Goal: Task Accomplishment & Management: Manage account settings

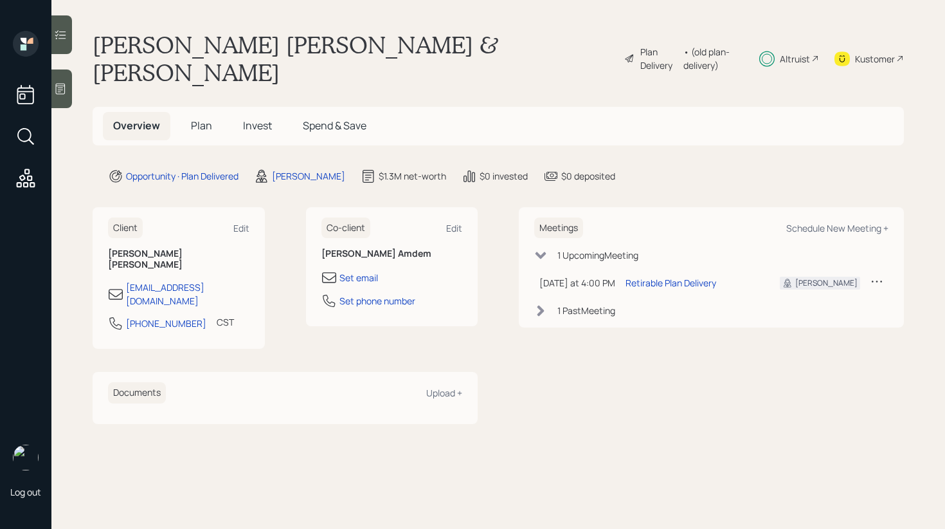
click at [267, 118] on span "Invest" at bounding box center [257, 125] width 29 height 14
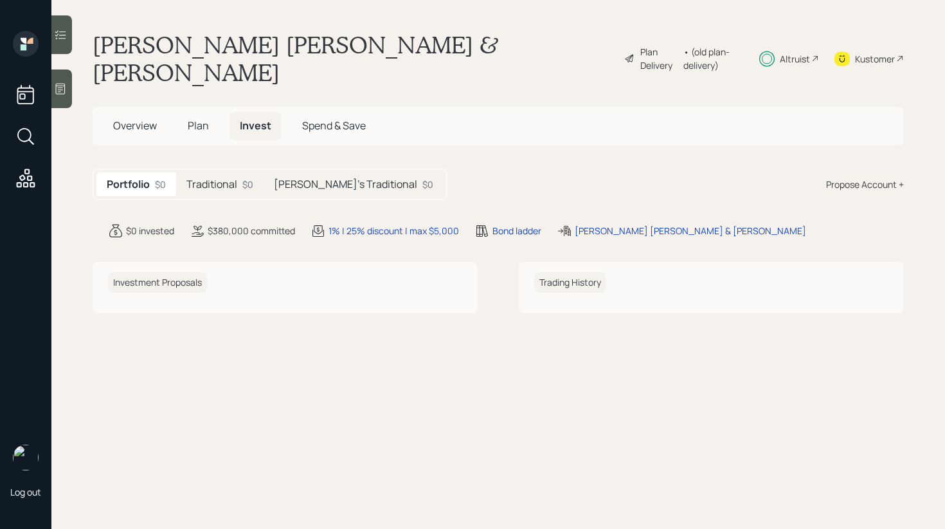
click at [230, 178] on h5 "Traditional" at bounding box center [211, 184] width 51 height 12
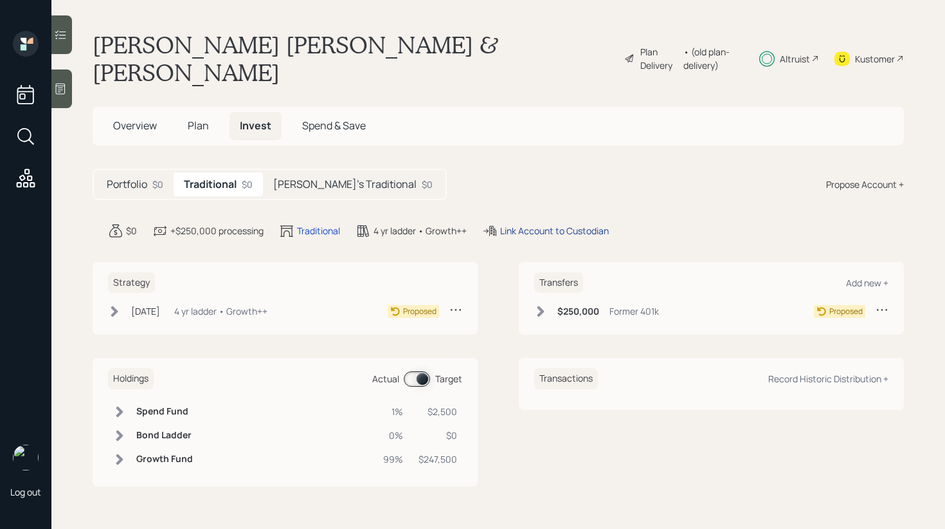
click at [558, 224] on div "Link Account to Custodian" at bounding box center [554, 231] width 109 height 14
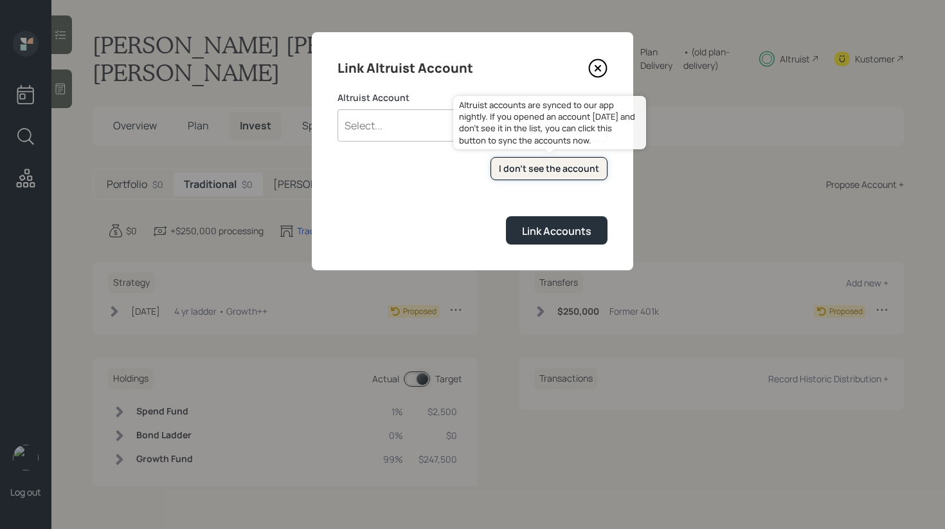
click at [524, 170] on div "I don't see the account" at bounding box center [549, 168] width 100 height 13
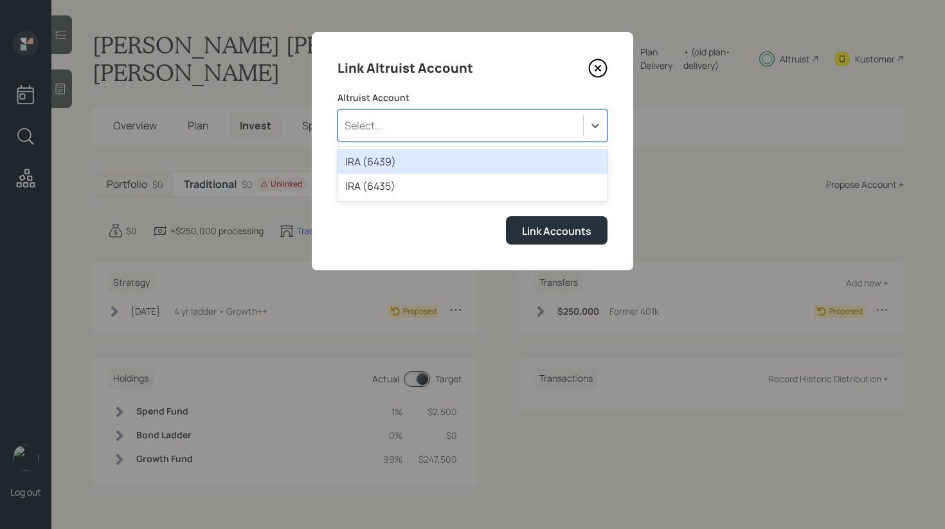
click at [535, 127] on div "Select..." at bounding box center [460, 125] width 245 height 22
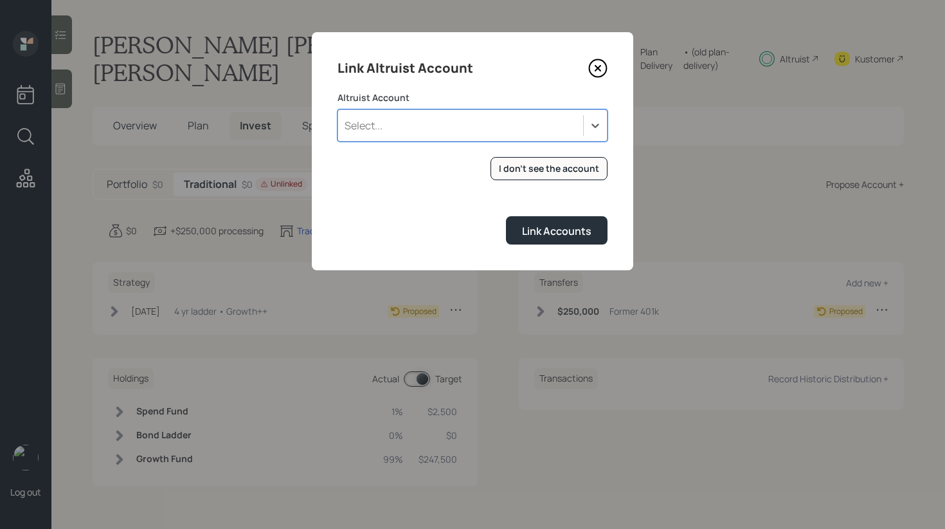
click at [485, 121] on div "Select..." at bounding box center [460, 125] width 245 height 22
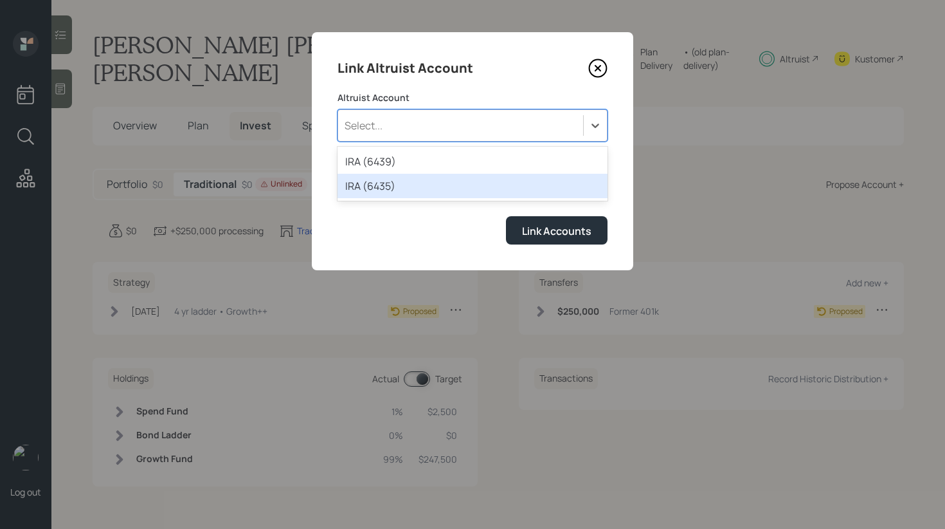
click at [433, 186] on div "IRA (6435)" at bounding box center [473, 186] width 270 height 24
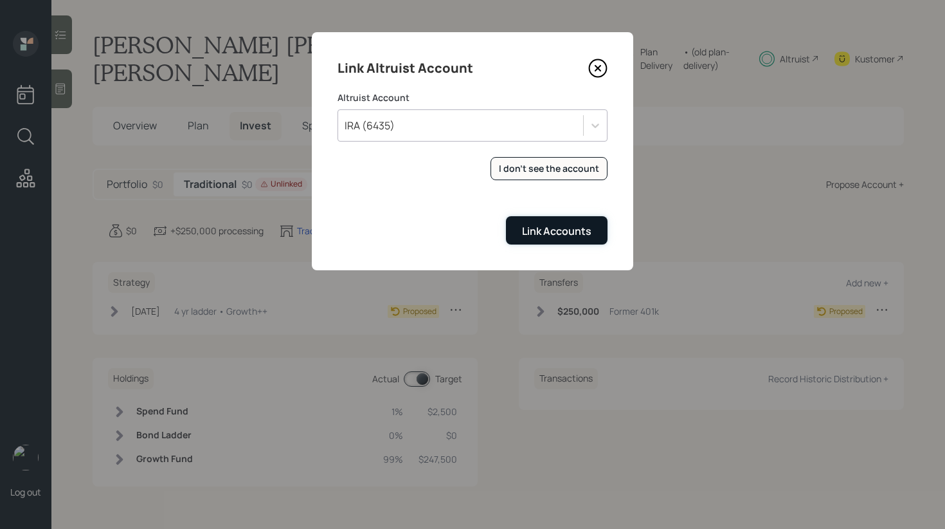
click at [559, 233] on div "Link Accounts" at bounding box center [556, 231] width 69 height 14
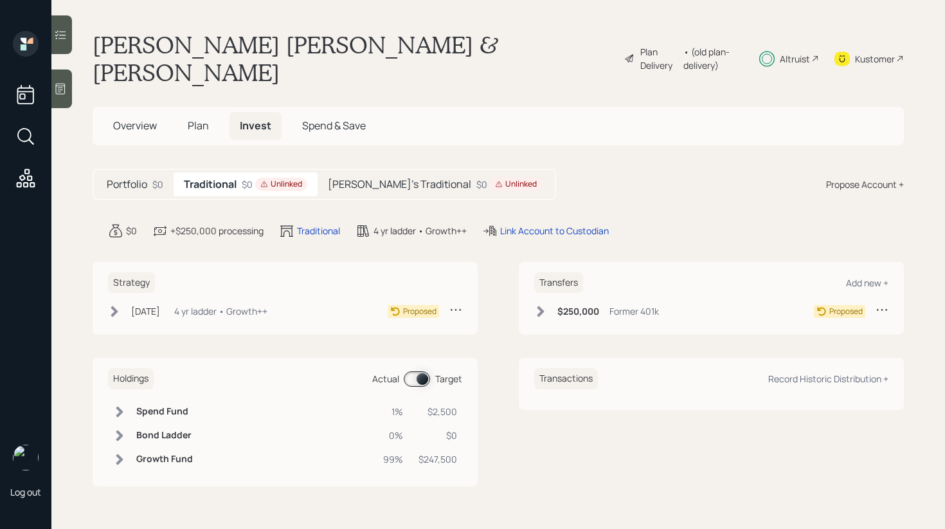
click at [377, 178] on h5 "Kavitha's Traditional" at bounding box center [399, 184] width 143 height 12
click at [579, 224] on div "Link Account to Custodian" at bounding box center [633, 231] width 109 height 14
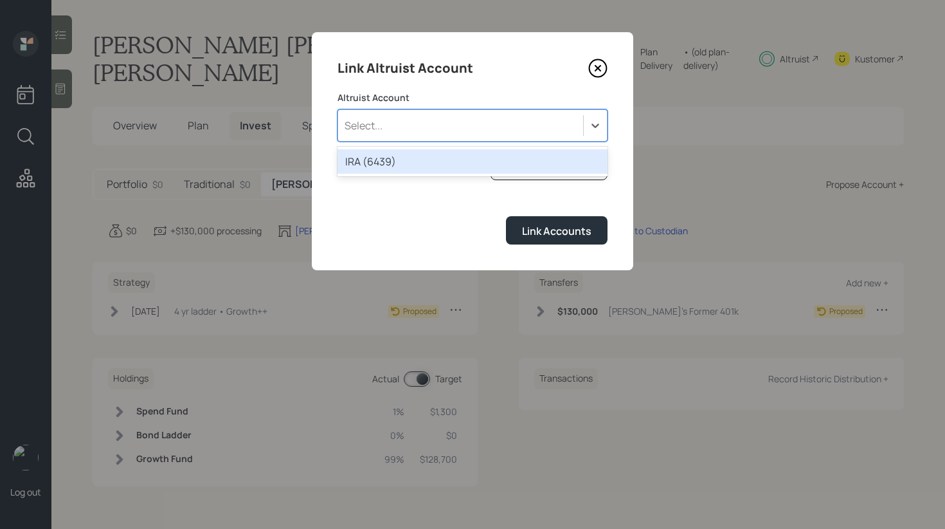
click at [568, 118] on div "Select..." at bounding box center [460, 125] width 245 height 22
click at [518, 160] on div "IRA (6439)" at bounding box center [473, 161] width 270 height 24
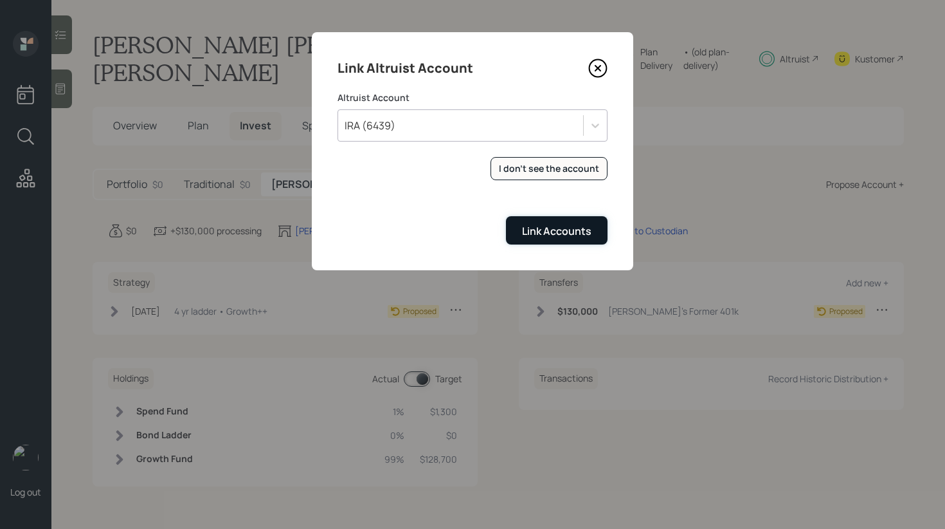
click at [531, 236] on div "Link Accounts" at bounding box center [556, 231] width 69 height 14
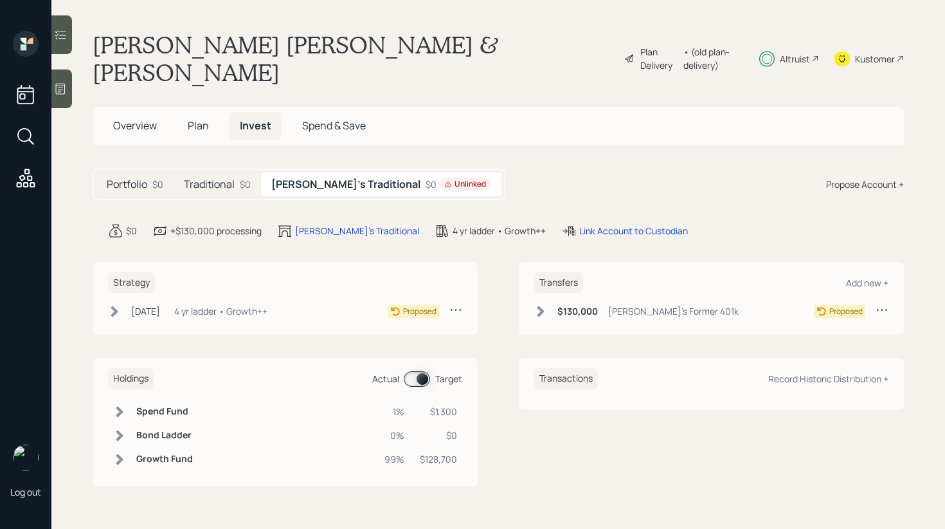
click at [550, 303] on div "$130,000 Kavitha's Former 401k" at bounding box center [636, 311] width 204 height 16
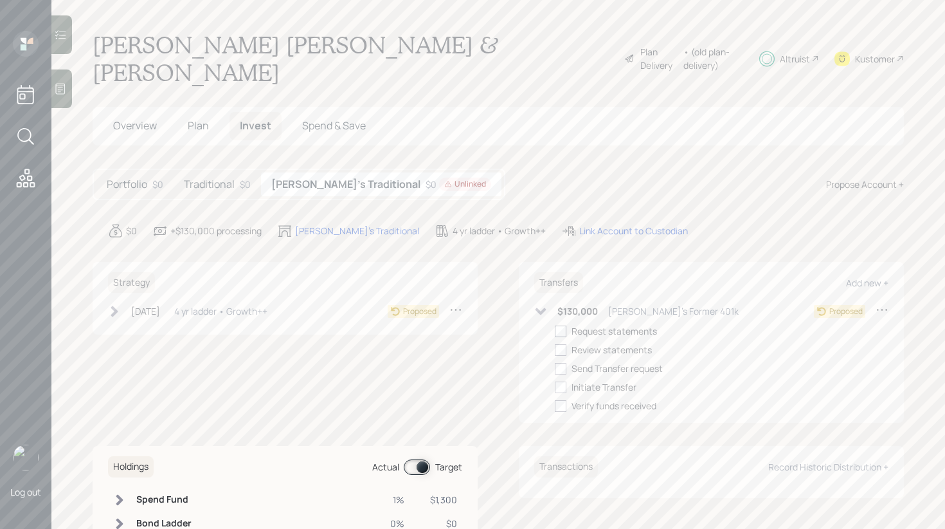
click at [561, 325] on div at bounding box center [561, 331] width 12 height 12
click at [555, 330] on input "checkbox" at bounding box center [554, 330] width 1 height 1
checkbox input "true"
click at [228, 172] on div "Traditional $0" at bounding box center [217, 184] width 87 height 24
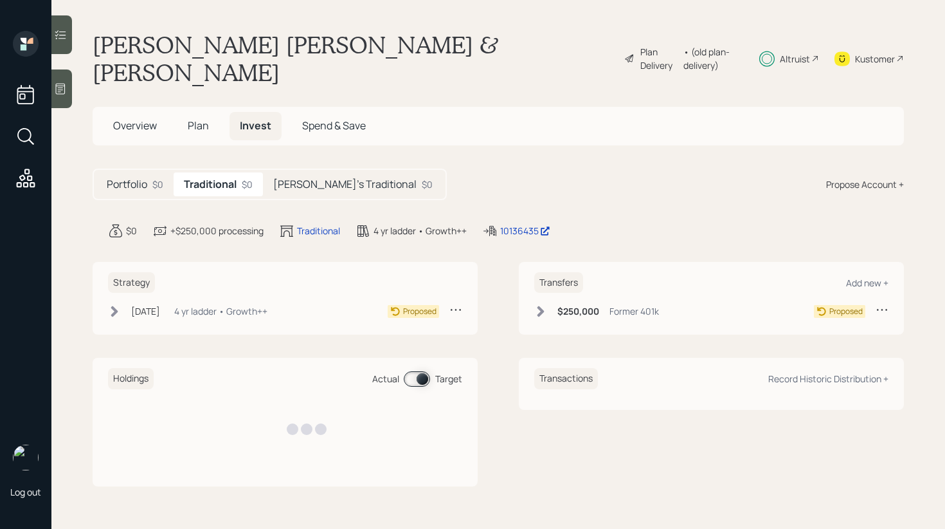
click at [536, 305] on icon at bounding box center [540, 311] width 13 height 13
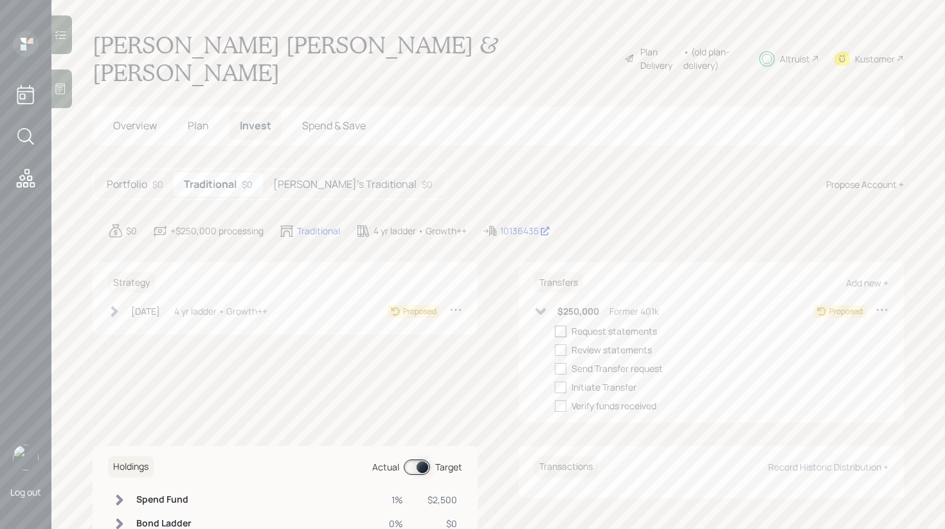
click at [563, 325] on div at bounding box center [561, 331] width 12 height 12
click at [555, 330] on input "checkbox" at bounding box center [554, 330] width 1 height 1
checkbox input "true"
click at [529, 224] on div "10136435" at bounding box center [525, 231] width 50 height 14
click at [146, 178] on h5 "Portfolio" at bounding box center [127, 184] width 41 height 12
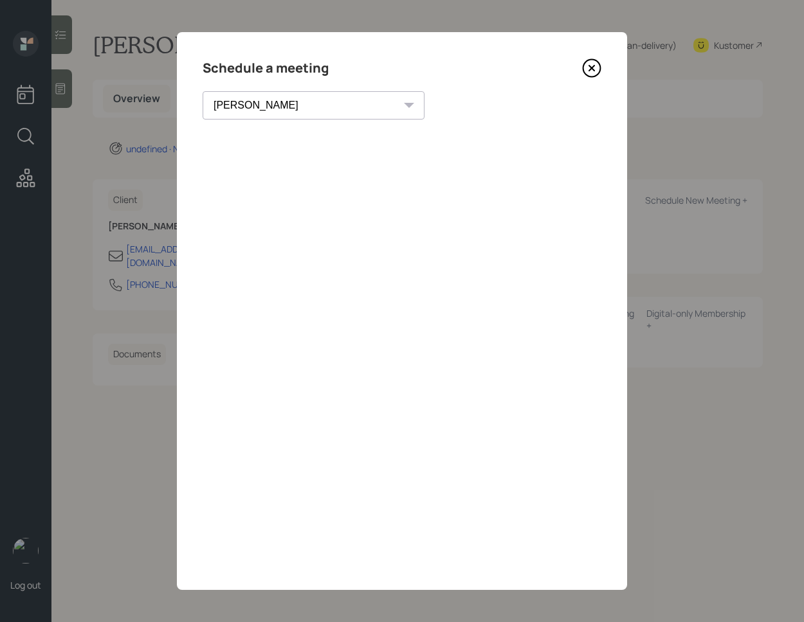
select select "round-[PERSON_NAME]"
click at [598, 73] on icon at bounding box center [591, 68] width 17 height 17
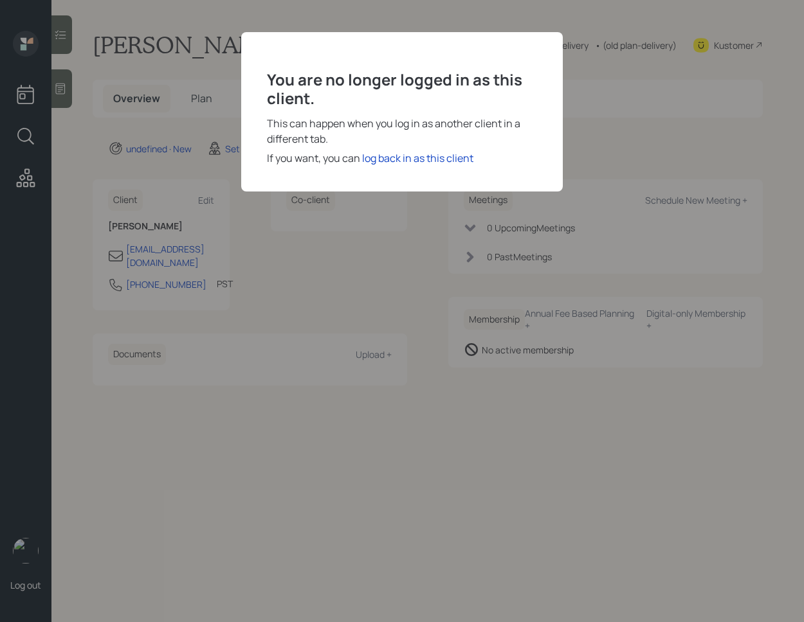
click at [388, 167] on div "You are no longer logged in as this client. This can happen when you log in as …" at bounding box center [401, 111] width 321 height 159
click at [390, 165] on div "log back in as this client" at bounding box center [417, 157] width 111 height 15
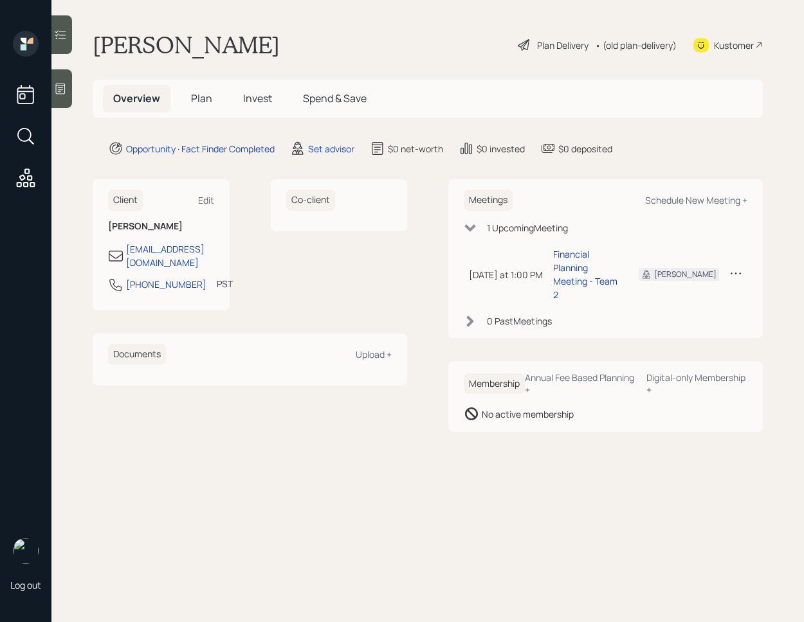
click at [60, 98] on div at bounding box center [61, 88] width 21 height 39
